Goal: Book appointment/travel/reservation

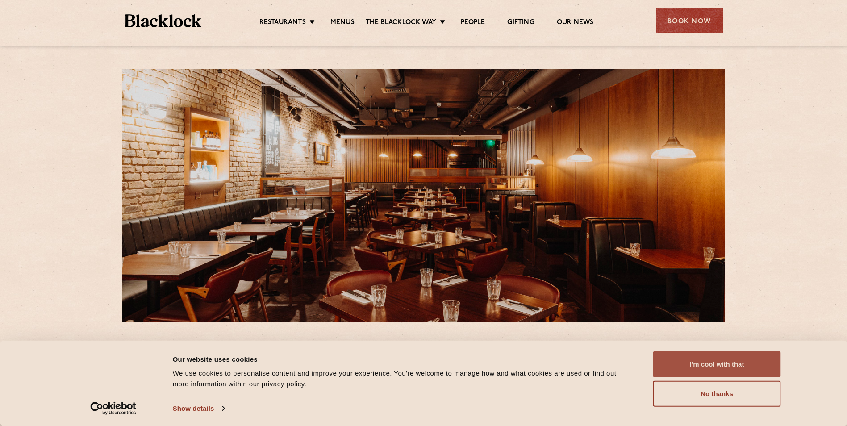
click at [703, 374] on button "I'm cool with that" at bounding box center [717, 364] width 128 height 26
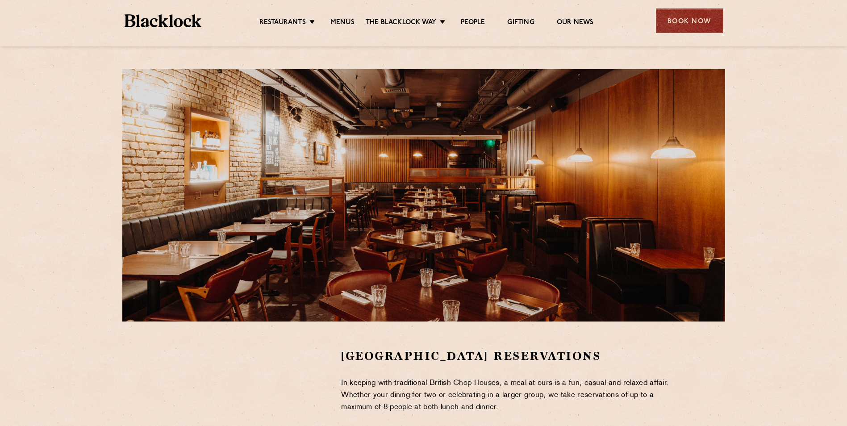
click at [698, 12] on div "Book Now" at bounding box center [689, 20] width 67 height 25
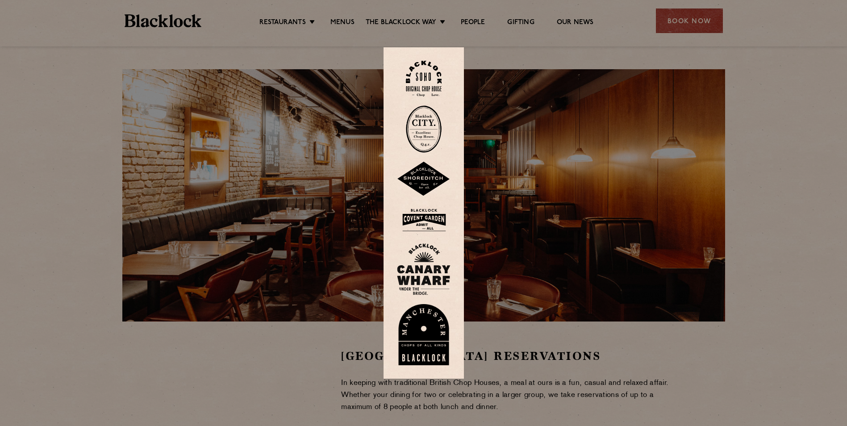
click at [435, 215] on img at bounding box center [424, 219] width 54 height 29
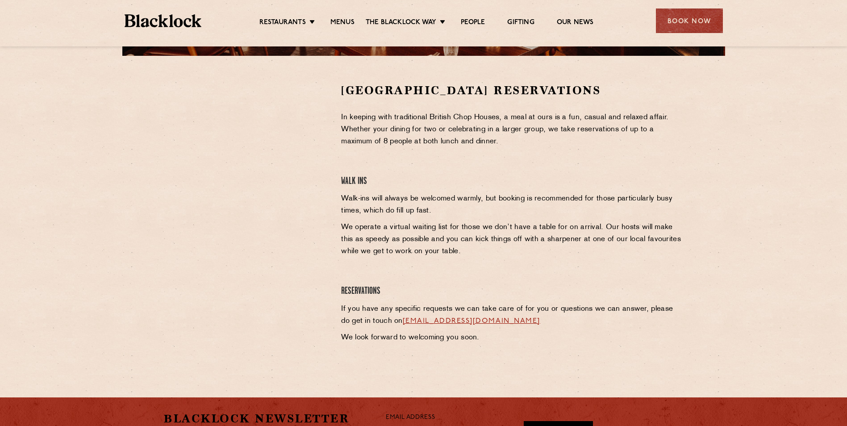
scroll to position [268, 0]
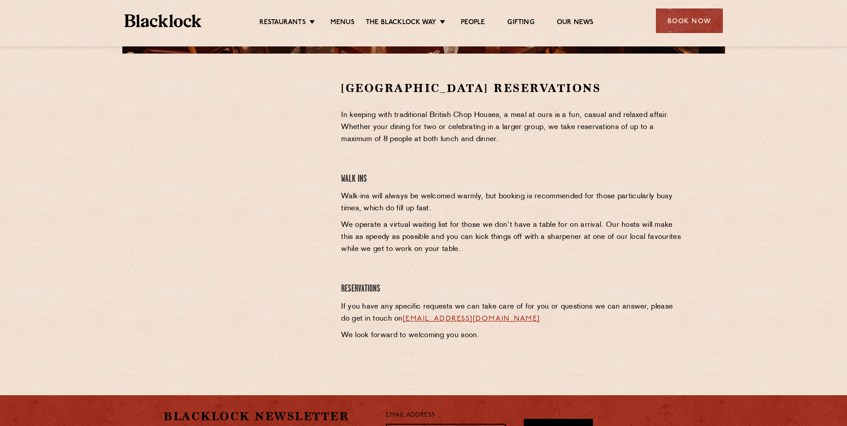
drag, startPoint x: 305, startPoint y: 165, endPoint x: 294, endPoint y: 170, distance: 11.6
click at [305, 165] on div at bounding box center [245, 147] width 164 height 134
